Goal: Transaction & Acquisition: Purchase product/service

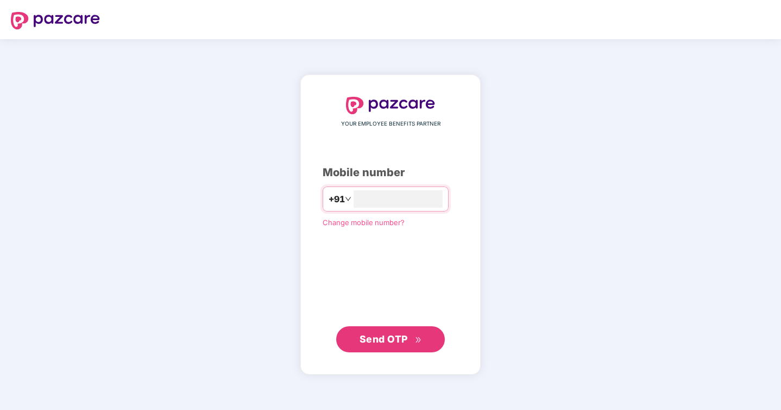
click at [377, 345] on span "Send OTP" at bounding box center [391, 338] width 62 height 15
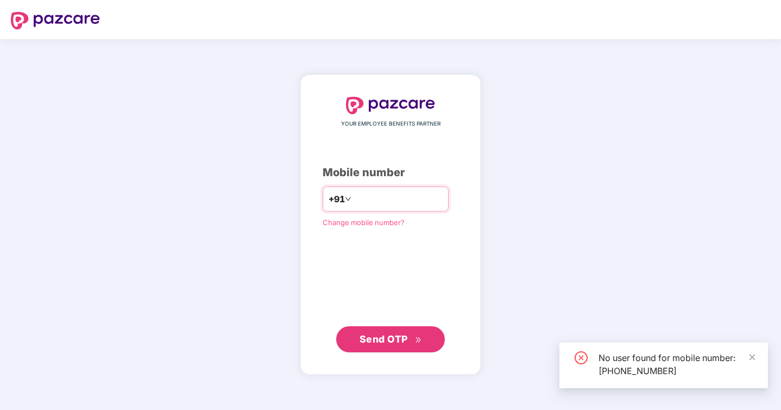
click at [393, 203] on input "**********" at bounding box center [398, 198] width 89 height 17
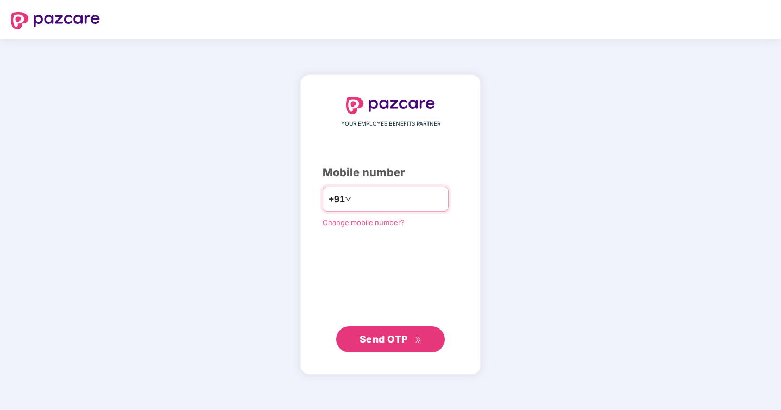
click at [393, 203] on input "**********" at bounding box center [398, 198] width 89 height 17
drag, startPoint x: 414, startPoint y: 197, endPoint x: 352, endPoint y: 198, distance: 62.0
click at [354, 197] on input "**********" at bounding box center [398, 198] width 89 height 17
drag, startPoint x: 352, startPoint y: 198, endPoint x: 462, endPoint y: 198, distance: 110.3
click at [462, 198] on div "**********" at bounding box center [390, 224] width 180 height 300
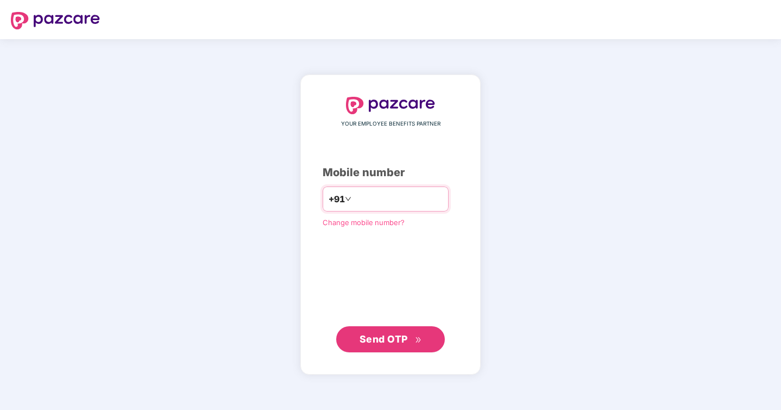
click at [431, 198] on input "**********" at bounding box center [398, 198] width 89 height 17
type input "*"
type input "**********"
click at [411, 336] on span "Send OTP" at bounding box center [391, 338] width 62 height 15
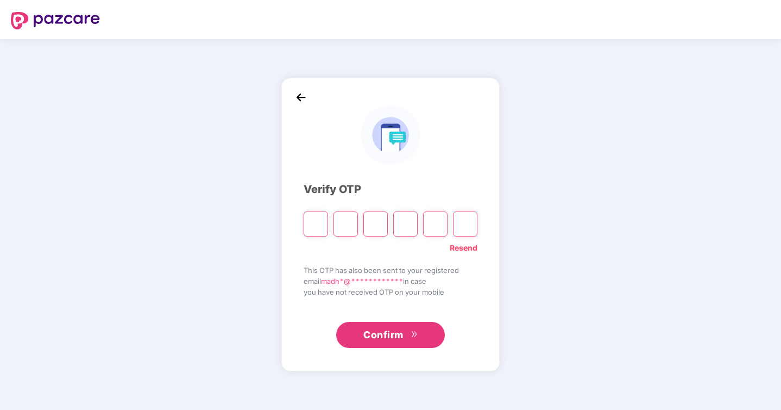
type input "*"
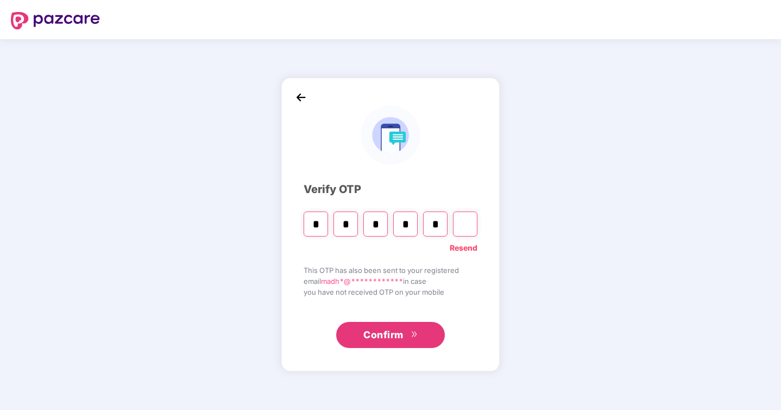
type input "*"
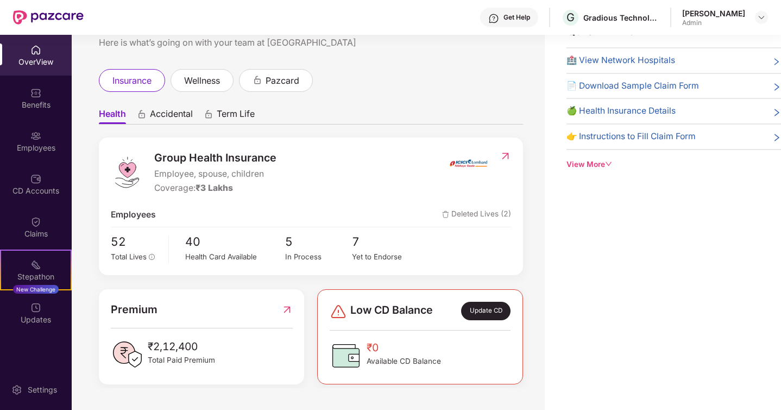
click at [47, 61] on div "OverView" at bounding box center [36, 62] width 72 height 11
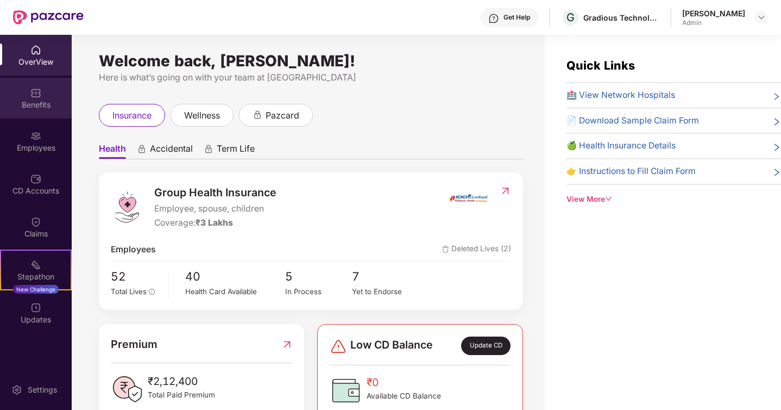
click at [57, 99] on div "Benefits" at bounding box center [36, 104] width 72 height 11
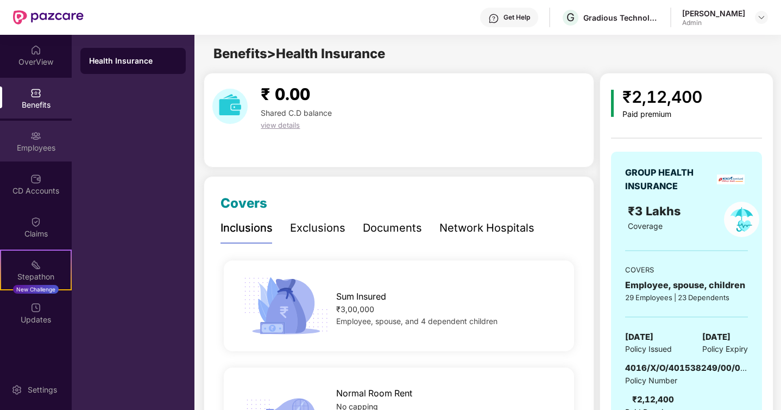
click at [45, 134] on div "Employees" at bounding box center [36, 141] width 72 height 41
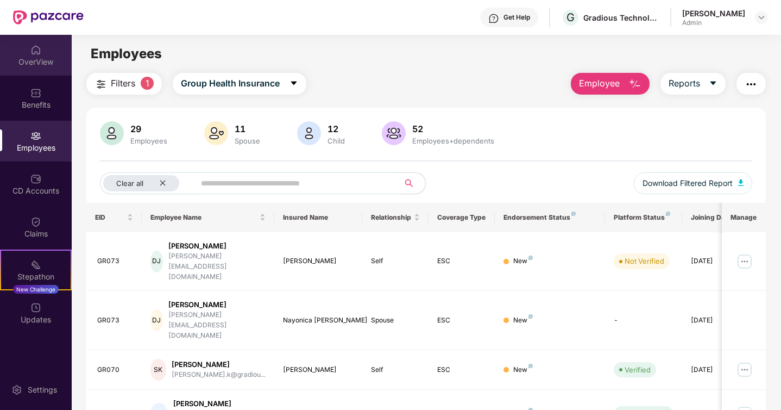
click at [39, 60] on div "OverView" at bounding box center [36, 62] width 72 height 11
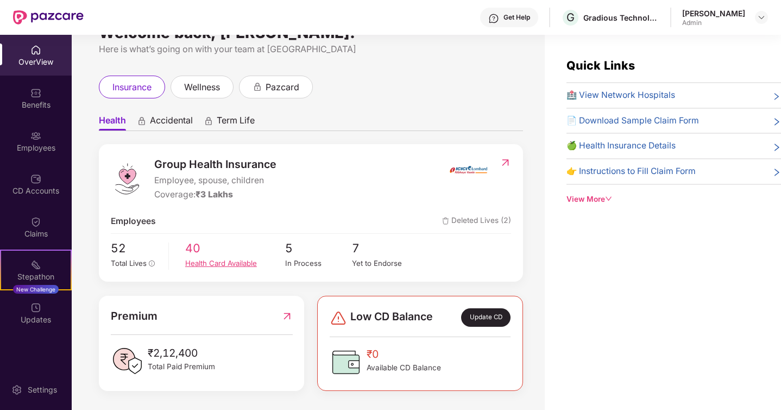
scroll to position [35, 0]
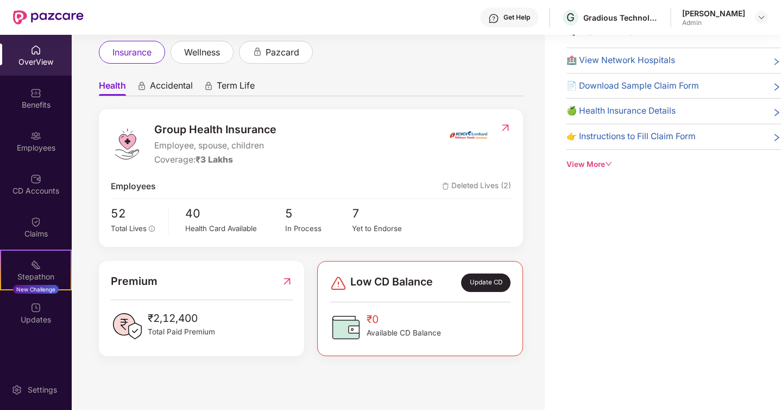
click at [709, 31] on div "Get Help G Gradious Technologies Private Limited [PERSON_NAME] Admin" at bounding box center [426, 17] width 685 height 35
click at [749, 24] on div "[PERSON_NAME]" at bounding box center [725, 17] width 86 height 19
click at [767, 18] on div at bounding box center [761, 17] width 13 height 13
click at [761, 18] on img at bounding box center [761, 17] width 9 height 9
click at [757, 19] on img at bounding box center [761, 17] width 9 height 9
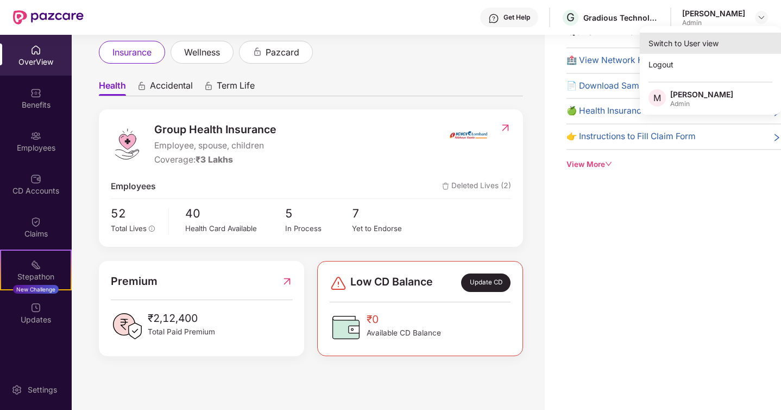
click at [728, 40] on div "Switch to User view" at bounding box center [710, 43] width 141 height 21
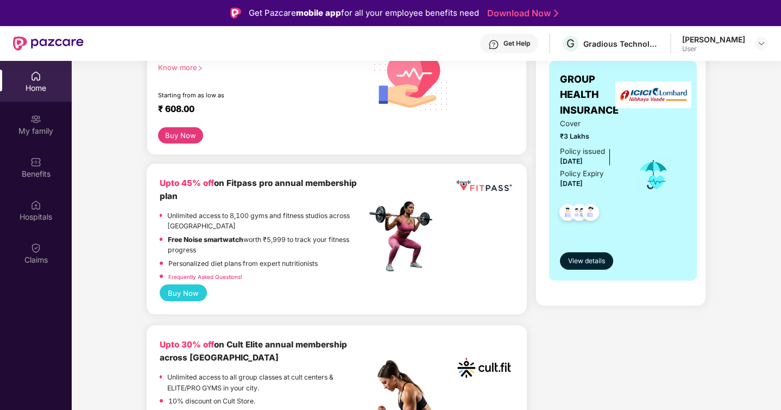
scroll to position [126, 0]
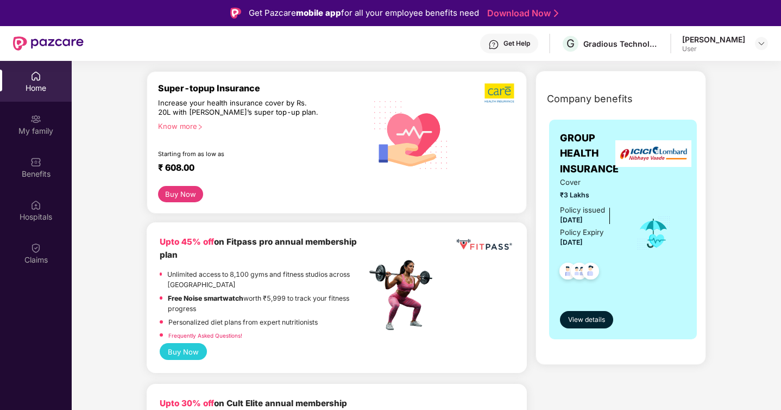
click at [174, 195] on button "Buy Now" at bounding box center [180, 194] width 45 height 16
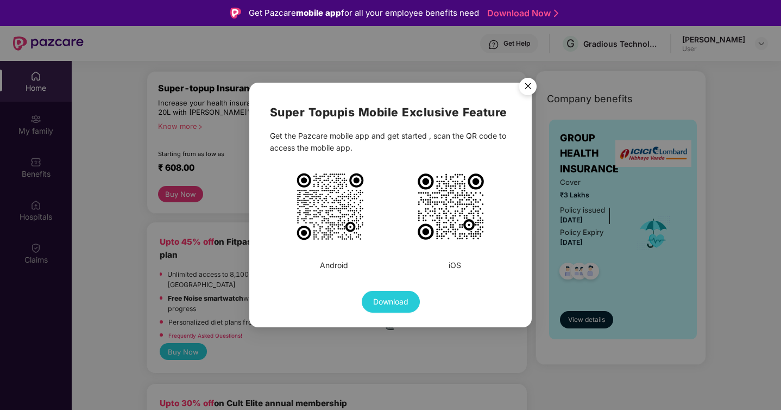
click at [527, 83] on img "Close" at bounding box center [528, 88] width 30 height 30
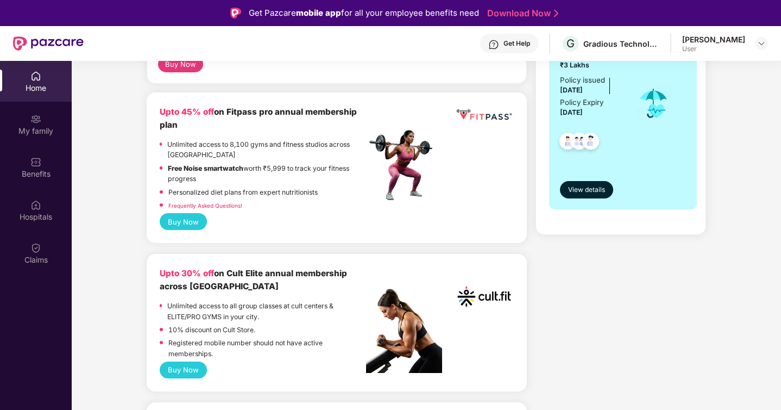
scroll to position [333, 0]
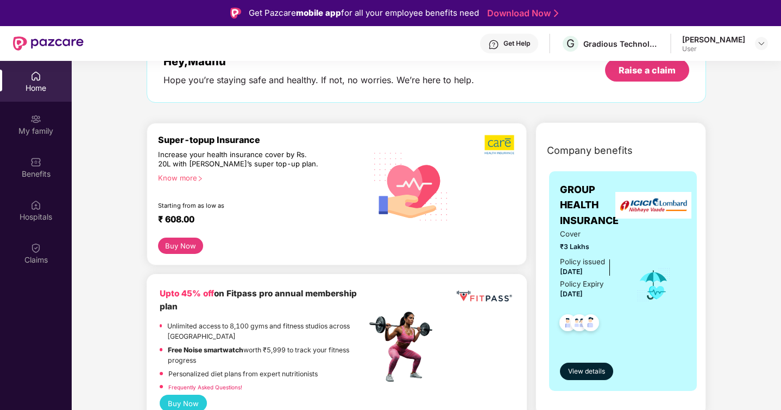
scroll to position [82, 0]
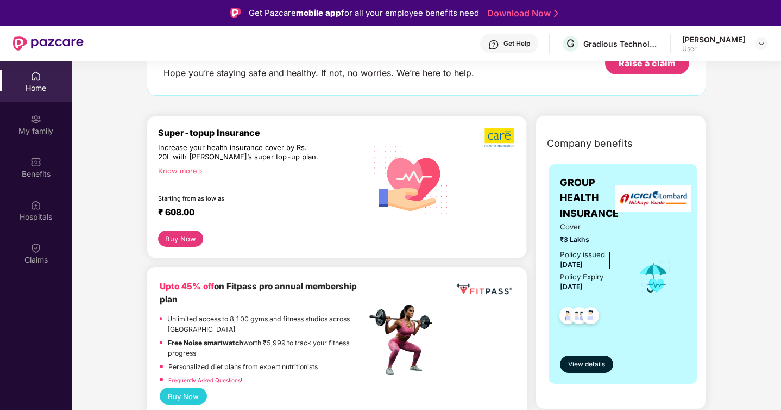
click at [528, 186] on div "Company benefits GROUP HEALTH INSURANCE Cover ₹3 Lakhs Policy issued [DATE] Pol…" at bounding box center [621, 269] width 218 height 280
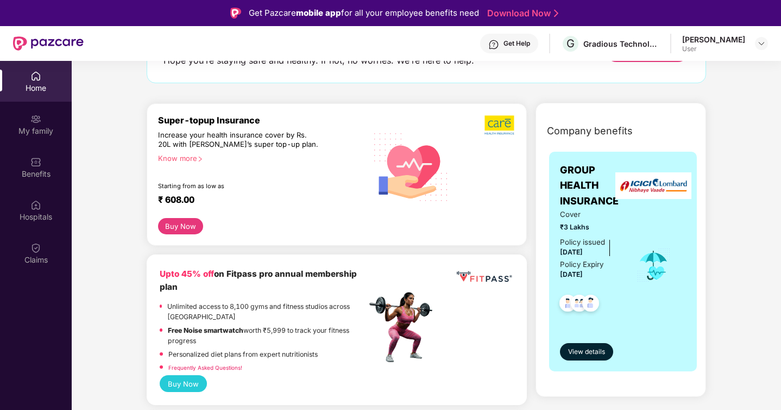
scroll to position [0, 0]
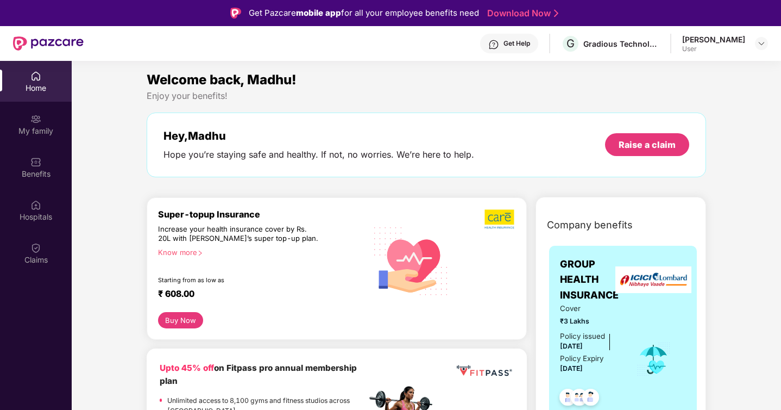
click at [528, 185] on div "Welcome back, Madhu! Enjoy your benefits! Hey, [PERSON_NAME] you’re staying saf…" at bounding box center [426, 129] width 569 height 118
click at [529, 184] on div "Welcome back, Madhu! Enjoy your benefits! Hey, [PERSON_NAME] you’re staying saf…" at bounding box center [426, 129] width 569 height 118
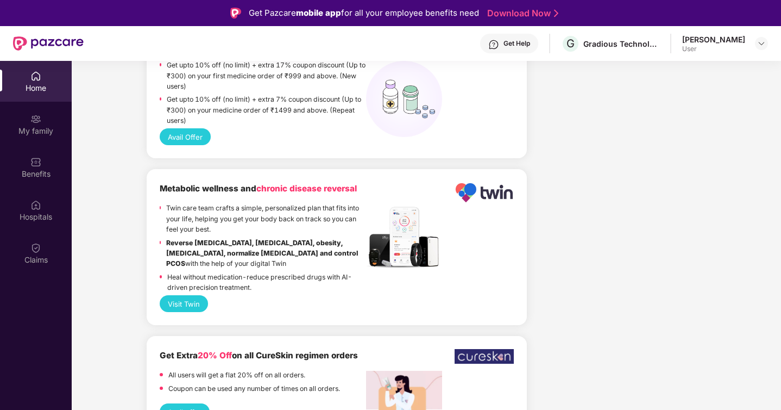
scroll to position [1223, 0]
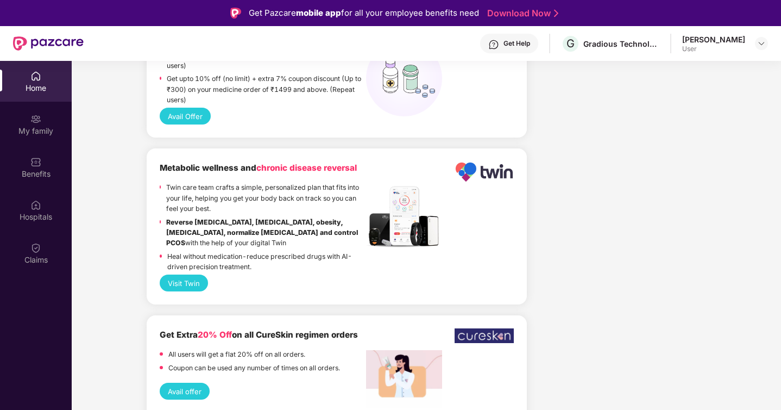
click at [531, 176] on div "Company benefits GROUP HEALTH INSURANCE Cover ₹3 Lakhs Policy issued [DATE] Pol…" at bounding box center [621, 358] width 180 height 2769
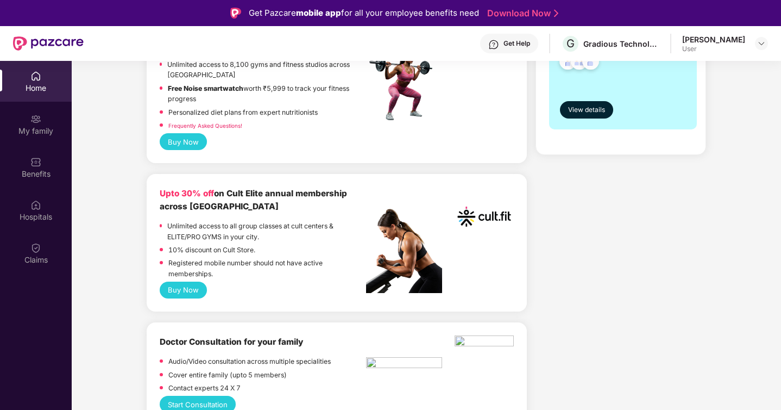
scroll to position [414, 0]
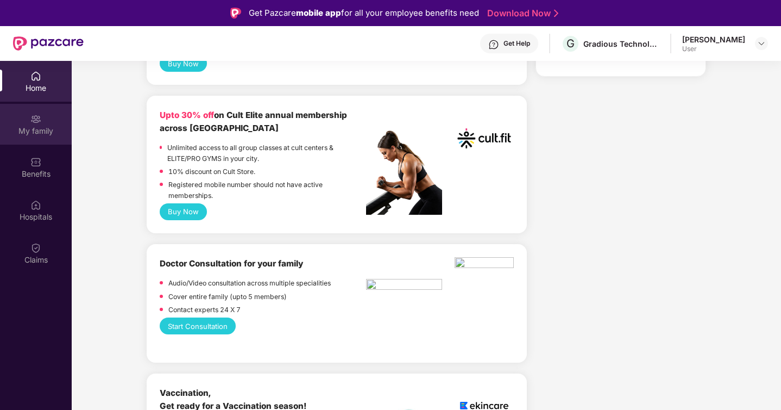
click at [35, 133] on div "My family" at bounding box center [36, 131] width 72 height 11
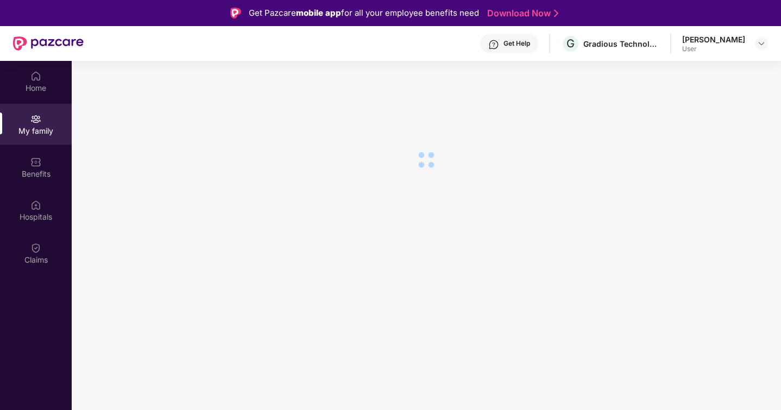
scroll to position [0, 0]
click at [45, 90] on div "Home" at bounding box center [36, 88] width 72 height 11
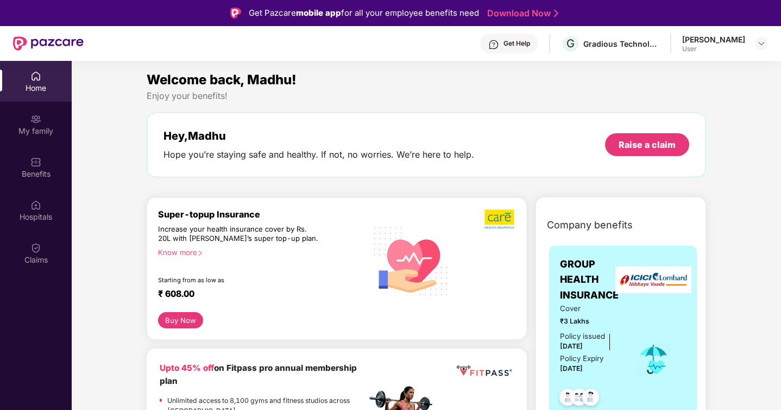
click at [42, 127] on div "My family" at bounding box center [36, 131] width 72 height 11
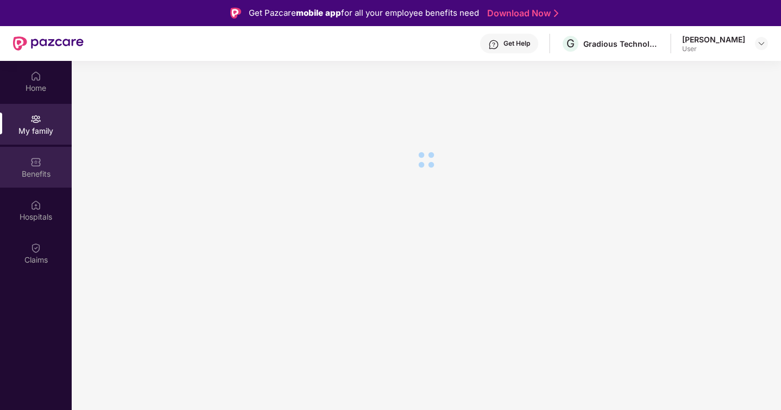
click at [38, 171] on div "Benefits" at bounding box center [36, 173] width 72 height 11
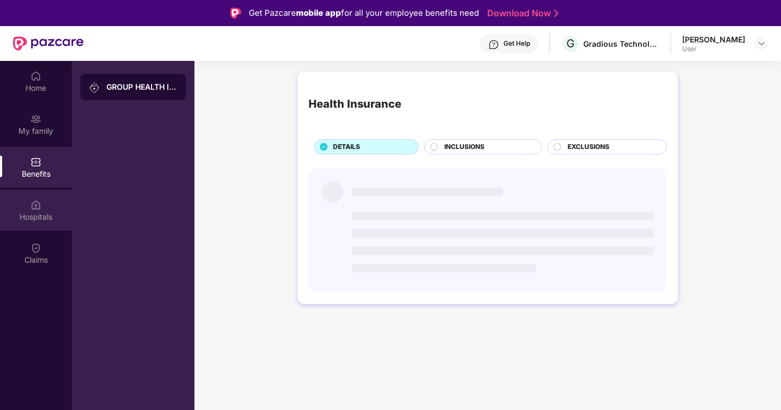
click at [35, 206] on img at bounding box center [35, 204] width 11 height 11
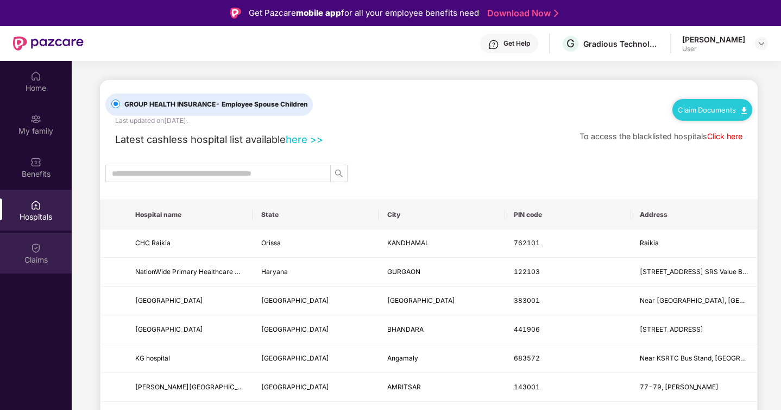
click at [30, 251] on img at bounding box center [35, 247] width 11 height 11
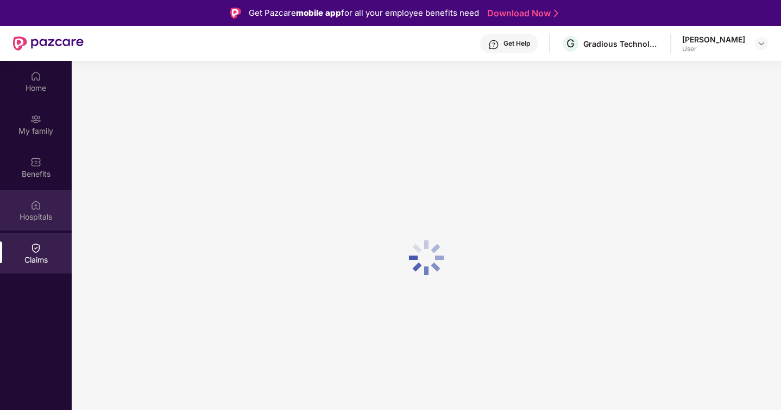
click at [30, 205] on img at bounding box center [35, 204] width 11 height 11
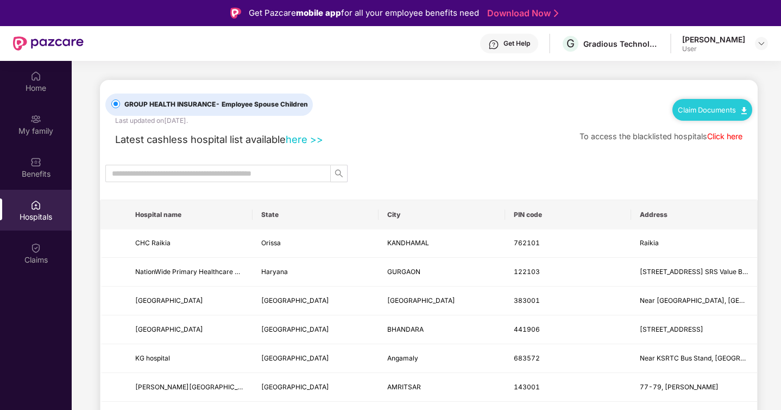
click at [37, 145] on div "Home My family Benefits Hospitals Claims" at bounding box center [36, 168] width 72 height 215
click at [36, 161] on img at bounding box center [35, 161] width 11 height 11
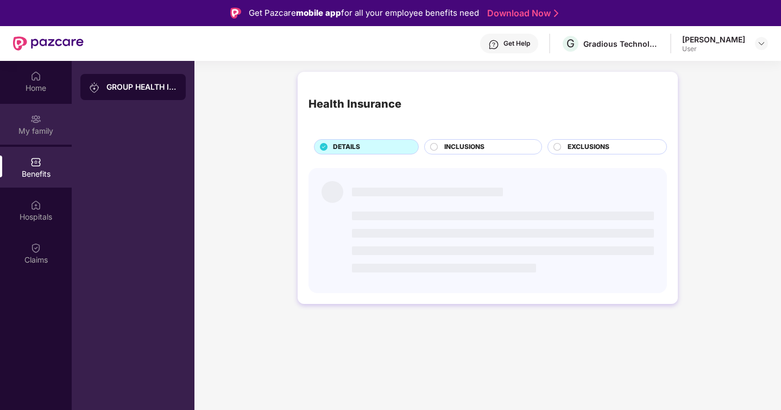
click at [36, 118] on img at bounding box center [35, 119] width 11 height 11
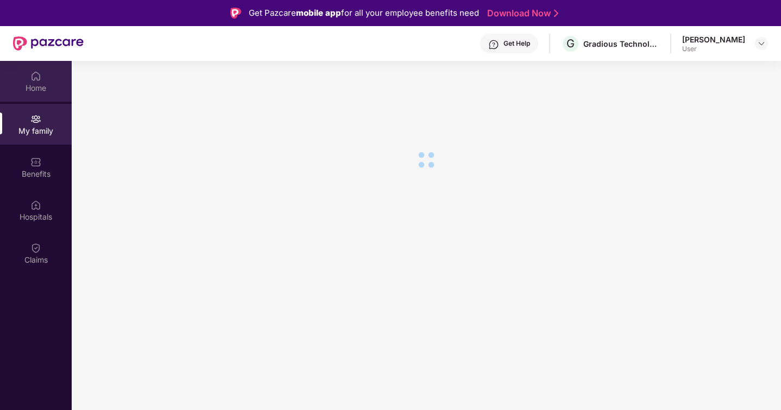
click at [36, 74] on img at bounding box center [35, 76] width 11 height 11
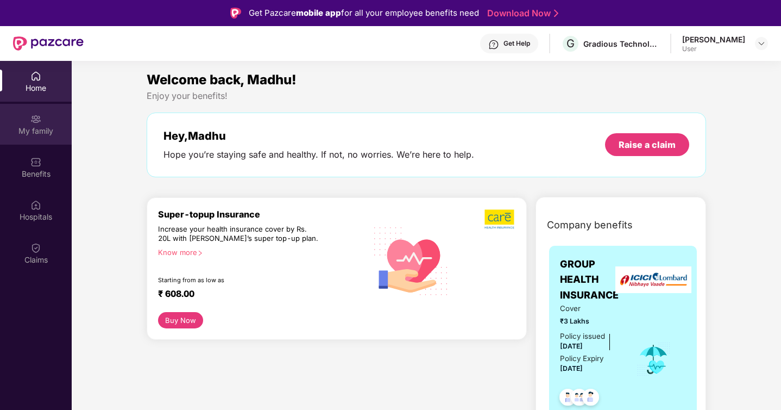
click at [34, 115] on img at bounding box center [35, 119] width 11 height 11
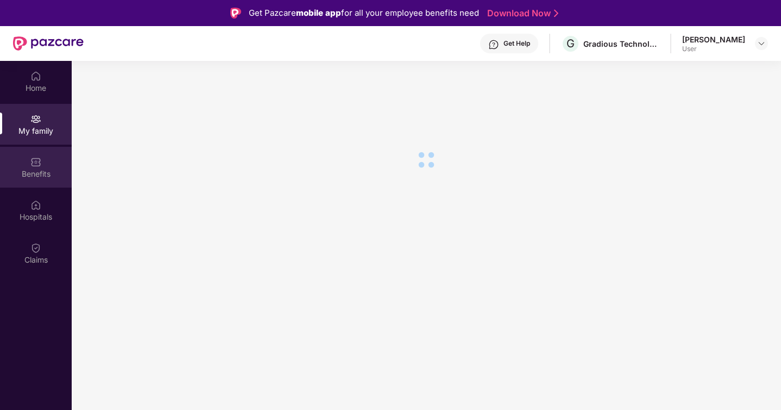
click at [32, 181] on div "Benefits" at bounding box center [36, 167] width 72 height 41
